Goal: Check status: Check status

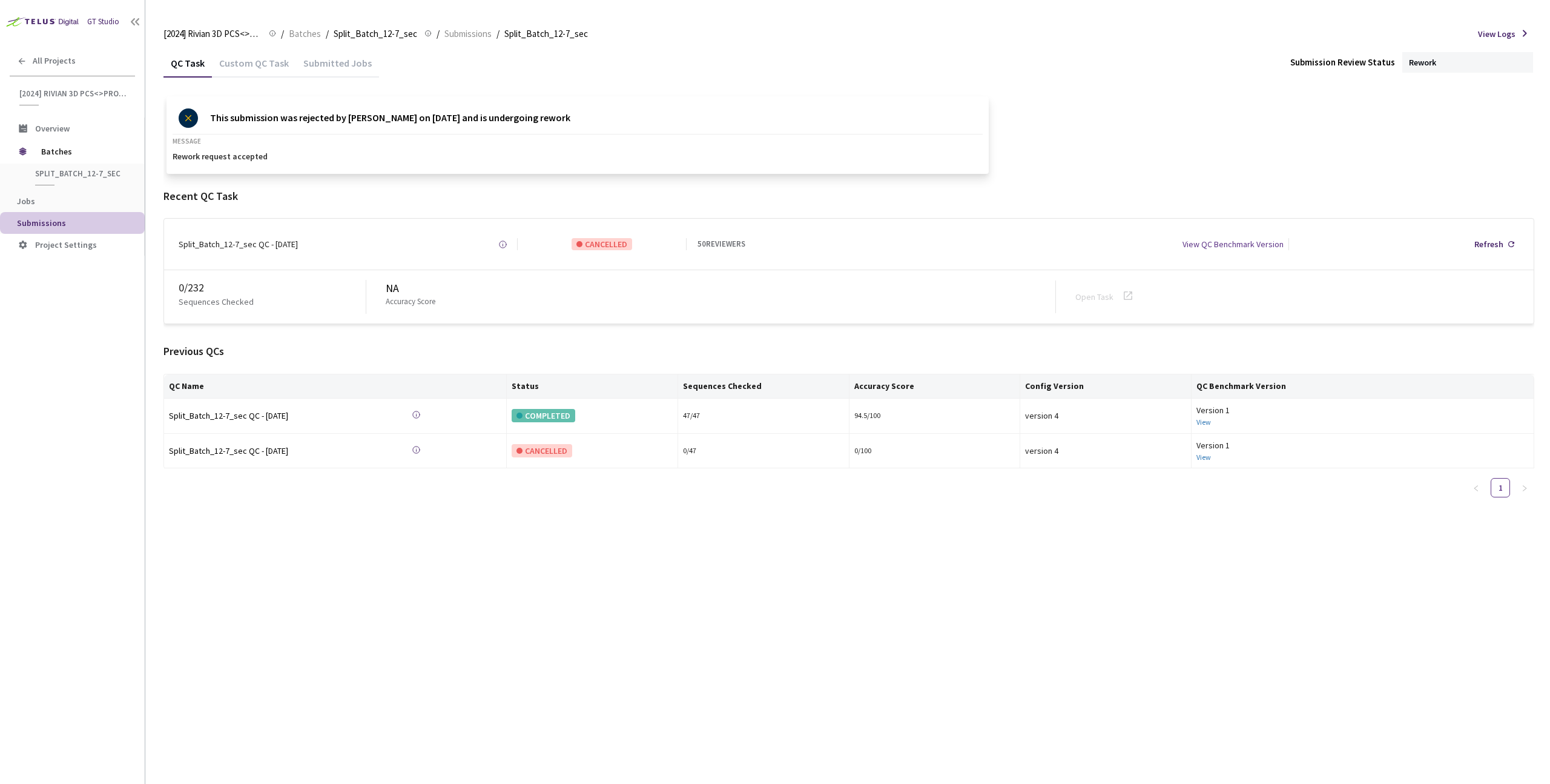
click at [1408, 100] on div "This submission was rejected by Nikhil Sheshkar on Sep 8, 2025 and is undergoin…" at bounding box center [849, 135] width 1371 height 77
click at [1445, 72] on div "Rework" at bounding box center [1468, 62] width 131 height 21
click at [1448, 58] on div "Rework" at bounding box center [1468, 62] width 131 height 21
drag, startPoint x: 1413, startPoint y: 58, endPoint x: 1379, endPoint y: 63, distance: 34.4
click at [1436, 61] on div "Rework" at bounding box center [1468, 62] width 131 height 21
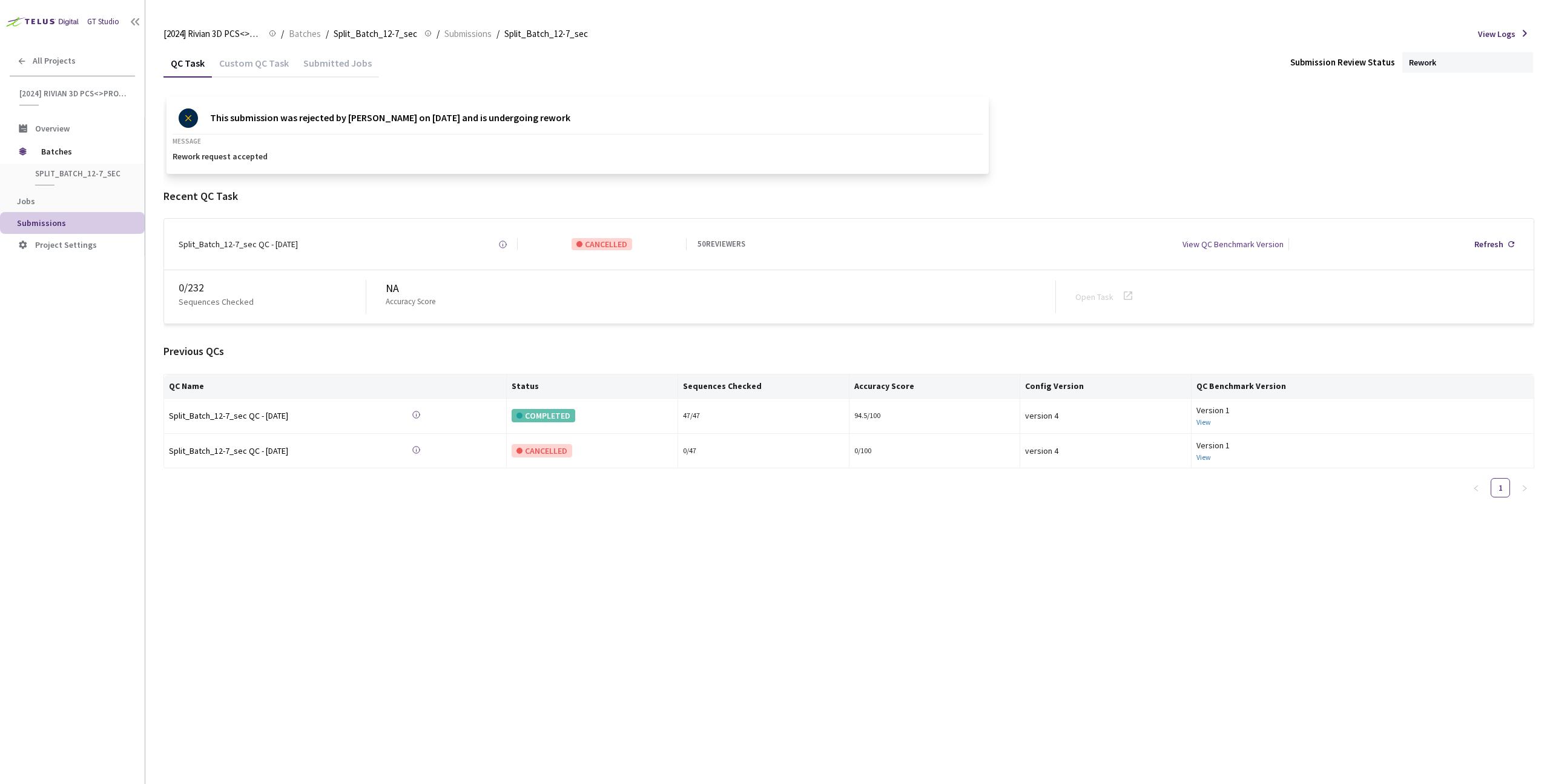
click at [1262, 172] on div "This submission was rejected by Nikhil Sheshkar on Sep 8, 2025 and is undergoin…" at bounding box center [849, 135] width 1371 height 77
